Goal: Task Accomplishment & Management: Manage account settings

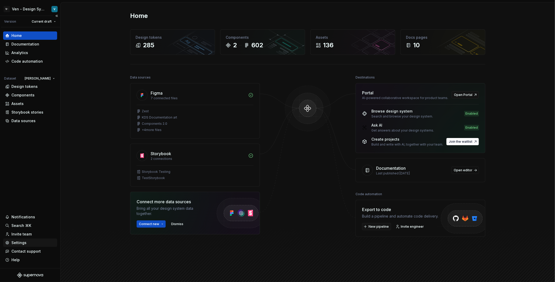
click at [33, 246] on div "Settings" at bounding box center [30, 243] width 54 height 8
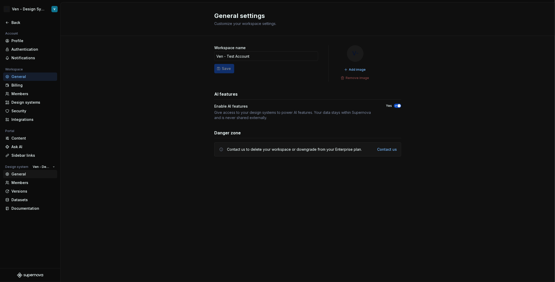
click at [35, 172] on div "General" at bounding box center [33, 174] width 44 height 5
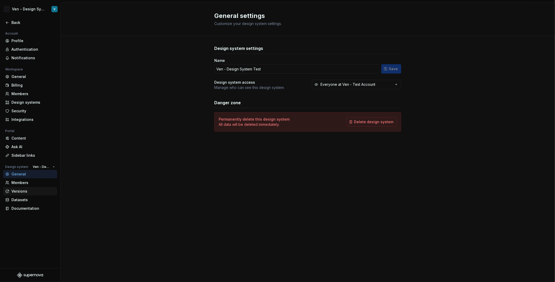
click at [8, 190] on icon at bounding box center [7, 191] width 3 height 3
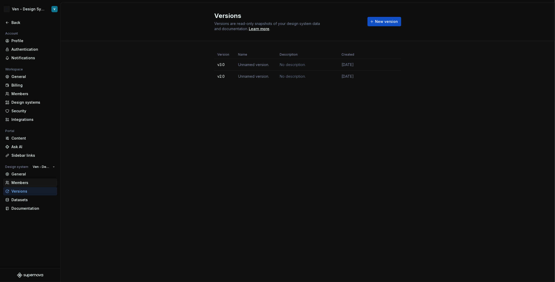
click at [23, 182] on div "Members" at bounding box center [33, 182] width 44 height 5
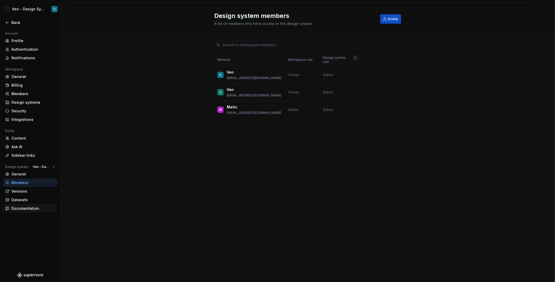
click at [35, 206] on div "Documentation" at bounding box center [33, 208] width 44 height 5
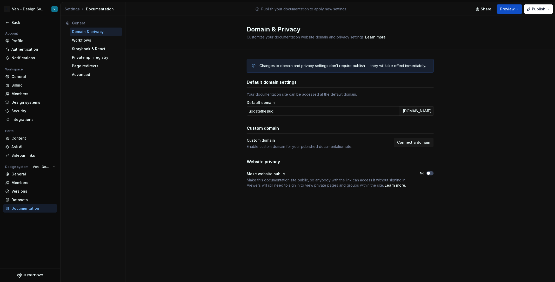
click at [36, 209] on div "Documentation" at bounding box center [33, 208] width 44 height 5
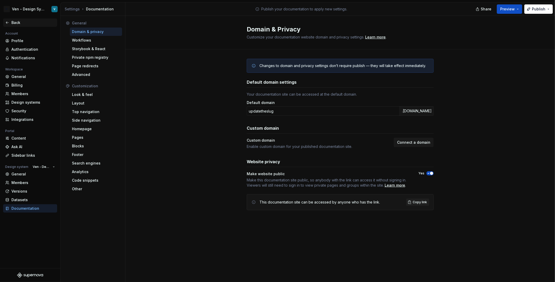
click at [15, 22] on div "Back" at bounding box center [33, 22] width 44 height 5
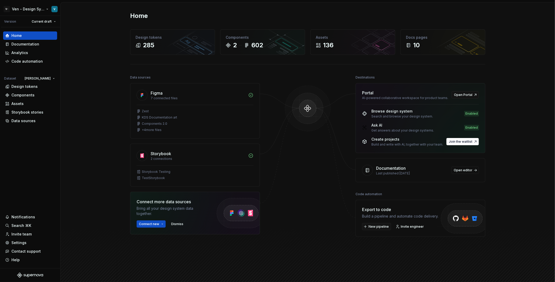
click at [23, 10] on html "V- Ven - Design System Test V Version Current draft Home Documentation Analytic…" at bounding box center [277, 141] width 555 height 282
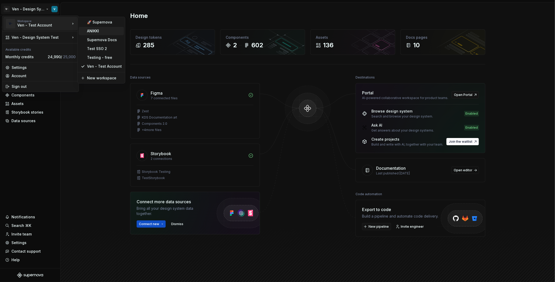
click at [103, 33] on div "ANIKKI" at bounding box center [104, 30] width 35 height 5
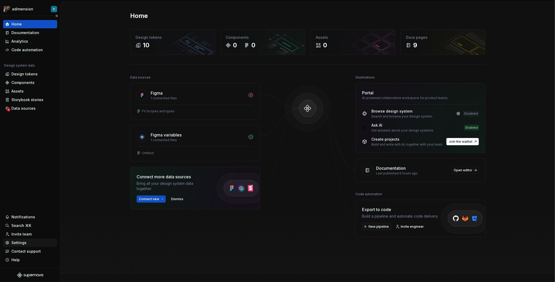
click at [24, 241] on div "Settings" at bounding box center [18, 242] width 15 height 5
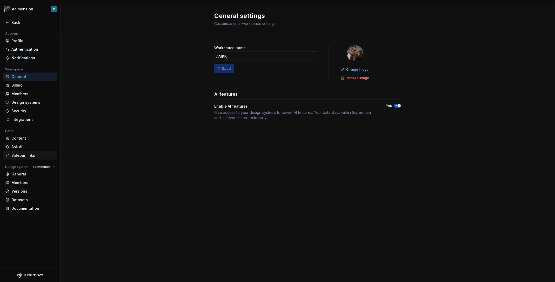
click at [35, 158] on div "Sidebar links" at bounding box center [33, 155] width 44 height 5
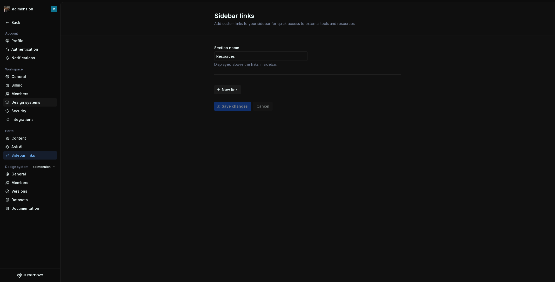
click at [39, 104] on div "Design systems" at bounding box center [33, 102] width 44 height 5
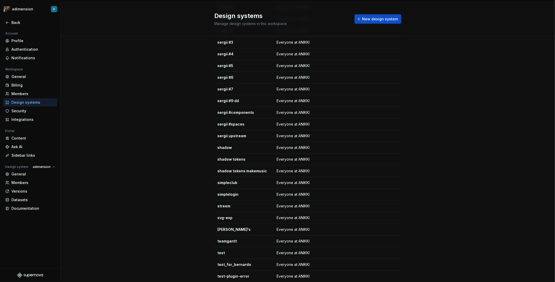
scroll to position [944, 0]
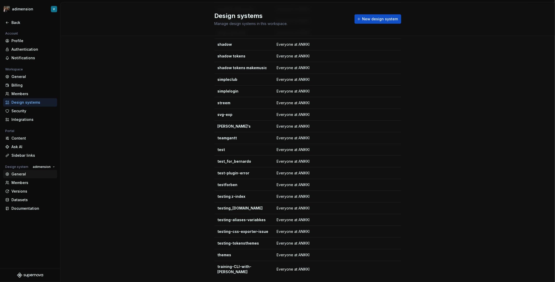
click at [25, 176] on div "General" at bounding box center [33, 174] width 44 height 5
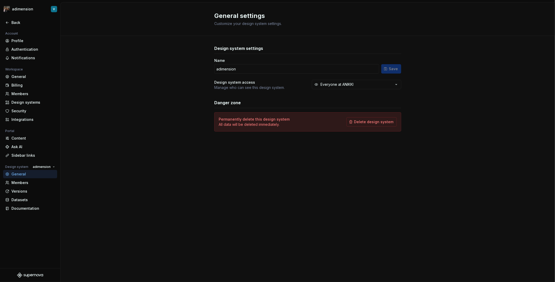
click at [42, 214] on div "Account Profile Authentication Notifications Workspace General Billing Members …" at bounding box center [30, 122] width 60 height 185
click at [37, 213] on div "Account Profile Authentication Notifications Workspace General Billing Members …" at bounding box center [30, 122] width 60 height 185
click at [38, 211] on div "Documentation" at bounding box center [30, 208] width 54 height 8
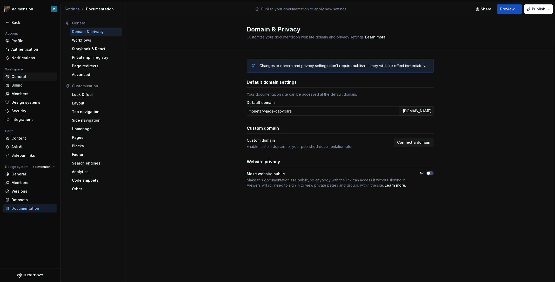
click at [35, 76] on div "General" at bounding box center [33, 76] width 44 height 5
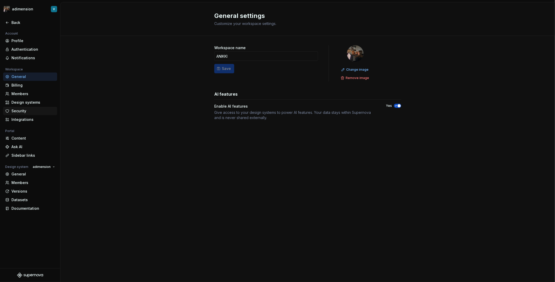
click at [35, 110] on div "Security" at bounding box center [33, 110] width 44 height 5
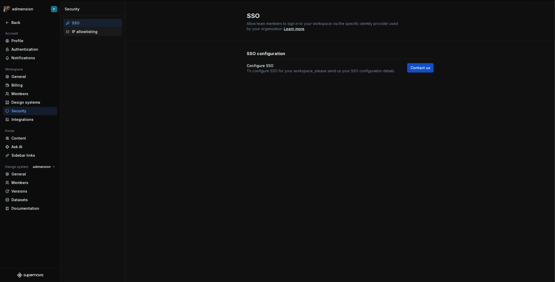
click at [87, 34] on div "IP allowlisting" at bounding box center [96, 31] width 48 height 5
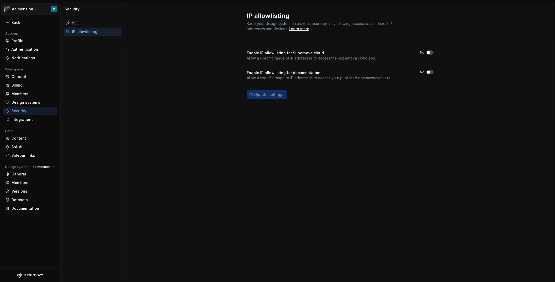
click at [16, 5] on html "adimension V Back Account Profile Authentication Notifications Workspace Genera…" at bounding box center [277, 141] width 555 height 282
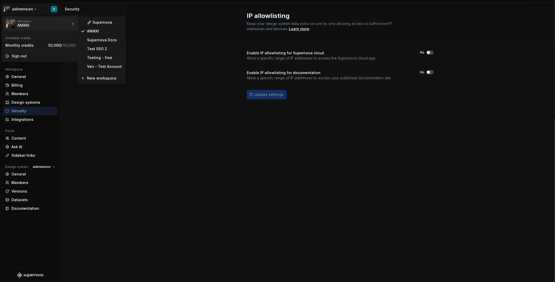
click at [142, 55] on html "adimension V Back Account Profile Authentication Notifications Workspace Genera…" at bounding box center [277, 141] width 555 height 282
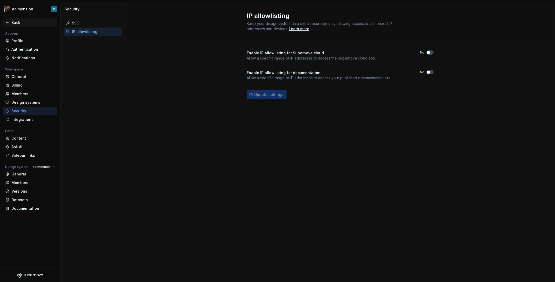
click at [19, 24] on div "Back" at bounding box center [33, 22] width 44 height 5
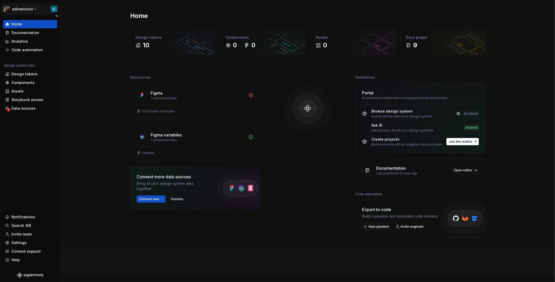
click at [24, 8] on html "adimension V Home Documentation Analytics Code automation Design system data De…" at bounding box center [277, 141] width 555 height 282
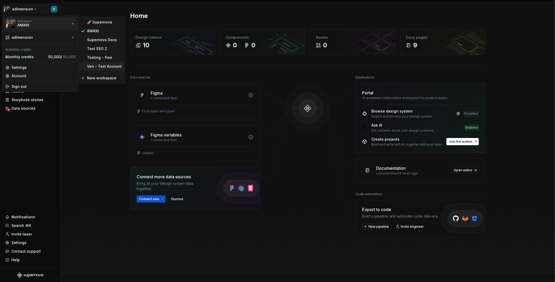
click at [108, 64] on div "Ven - Test Account" at bounding box center [104, 66] width 35 height 5
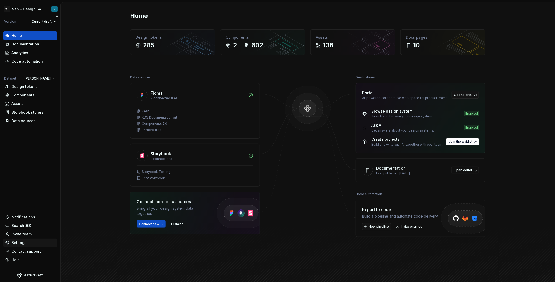
click at [25, 246] on div "Settings" at bounding box center [30, 243] width 54 height 8
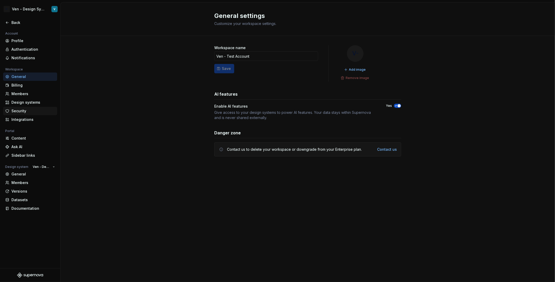
click at [36, 110] on div "Security" at bounding box center [33, 110] width 44 height 5
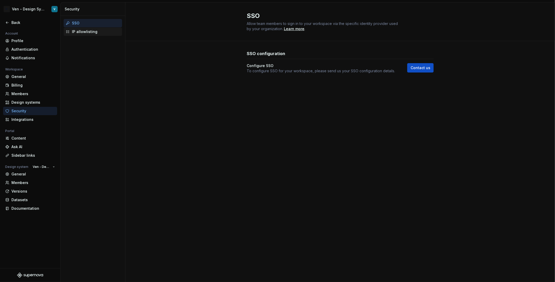
click at [90, 30] on div "IP allowlisting" at bounding box center [96, 31] width 48 height 5
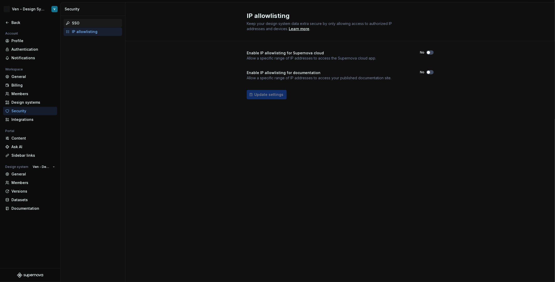
click at [76, 25] on div "SSO" at bounding box center [96, 23] width 48 height 5
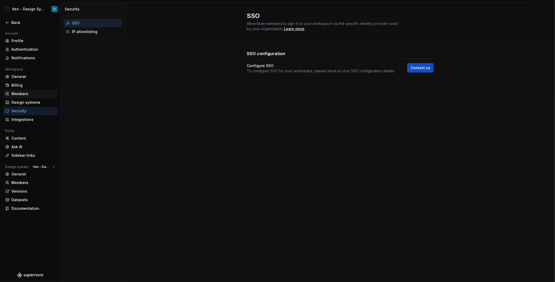
click at [31, 96] on div "Members" at bounding box center [33, 93] width 44 height 5
